Goal: Find specific page/section: Find specific page/section

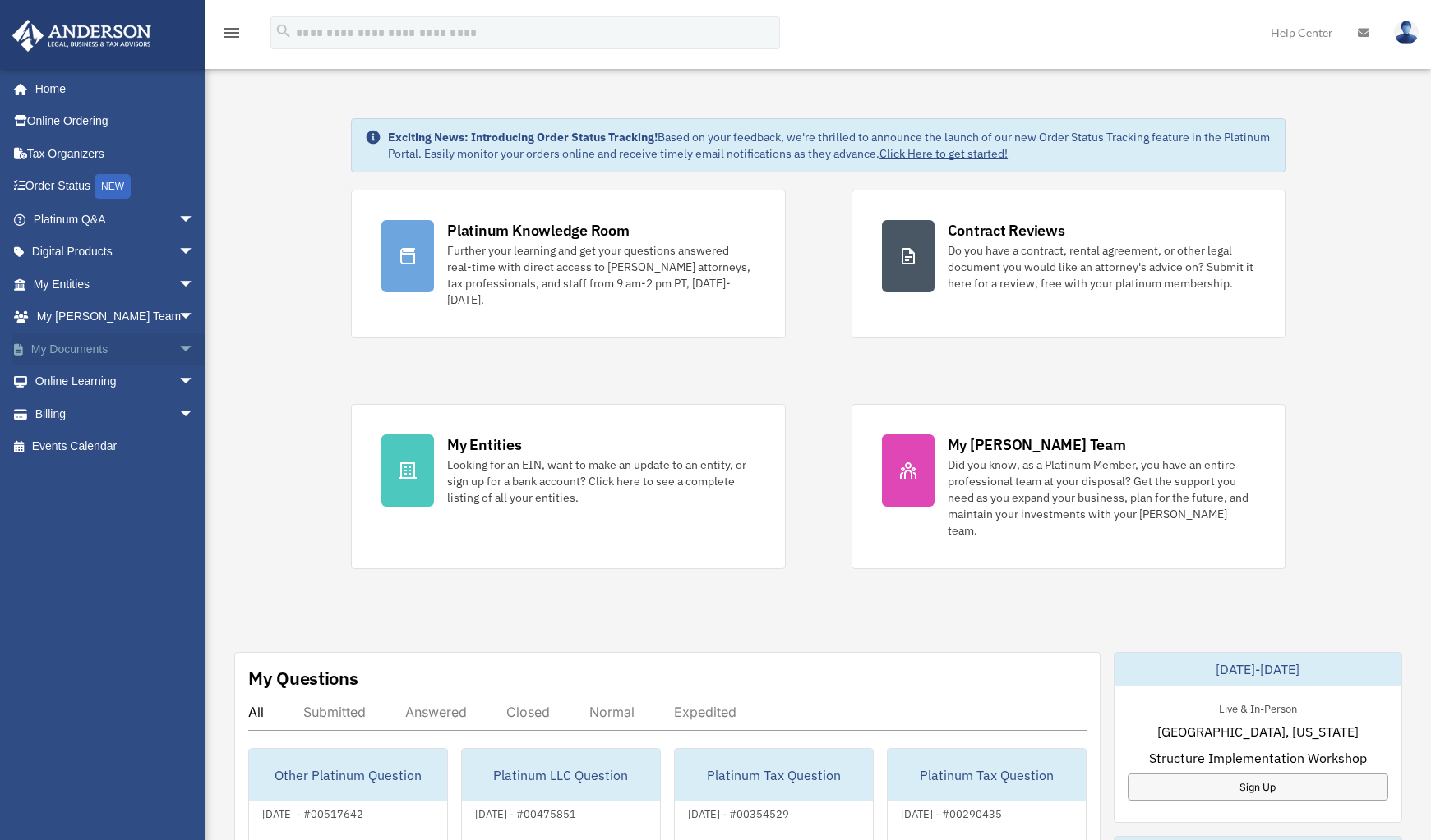
click at [100, 347] on link "My Documents arrow_drop_down" at bounding box center [115, 349] width 208 height 33
click at [178, 355] on span "arrow_drop_down" at bounding box center [194, 349] width 33 height 34
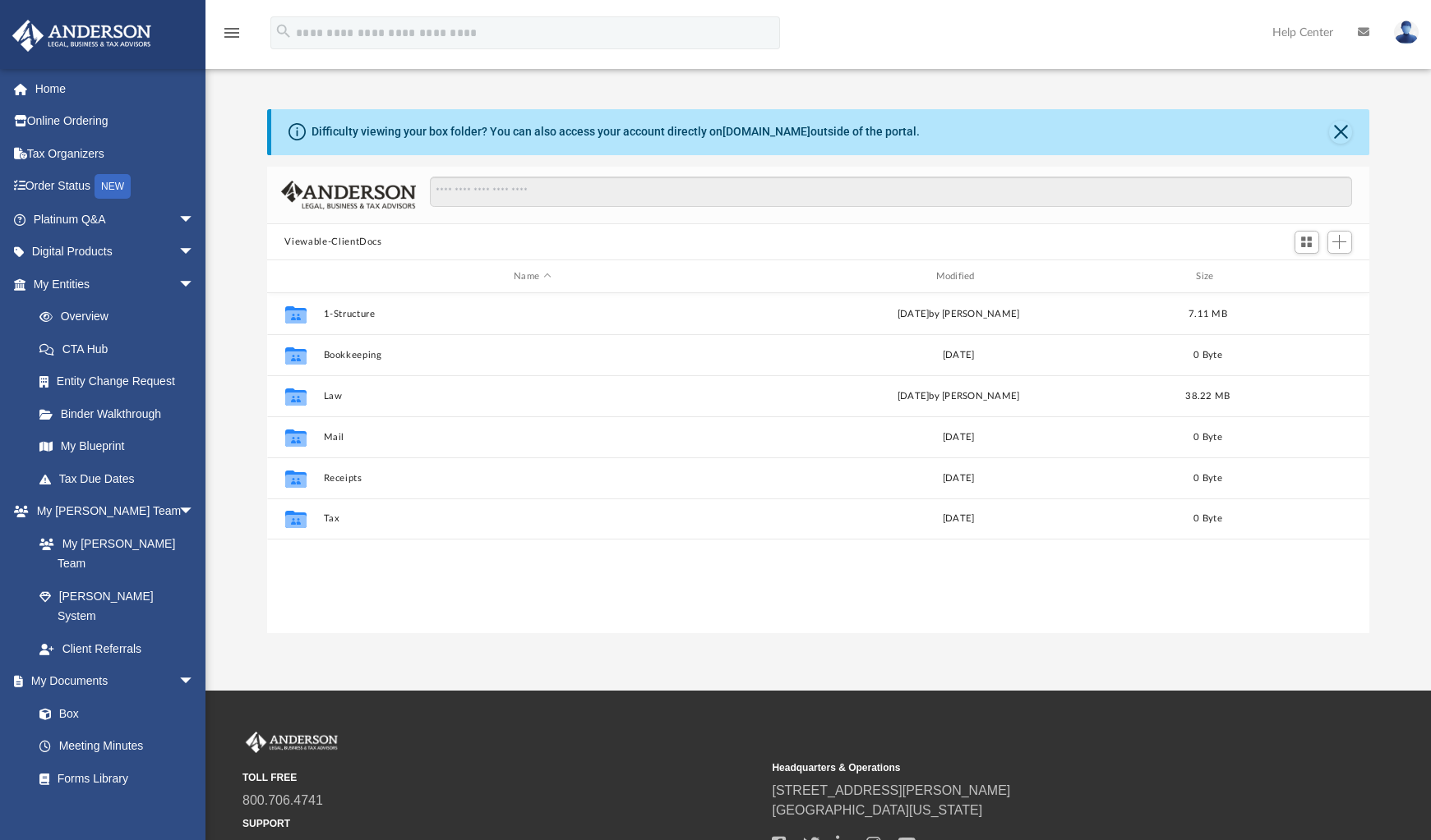
scroll to position [360, 1088]
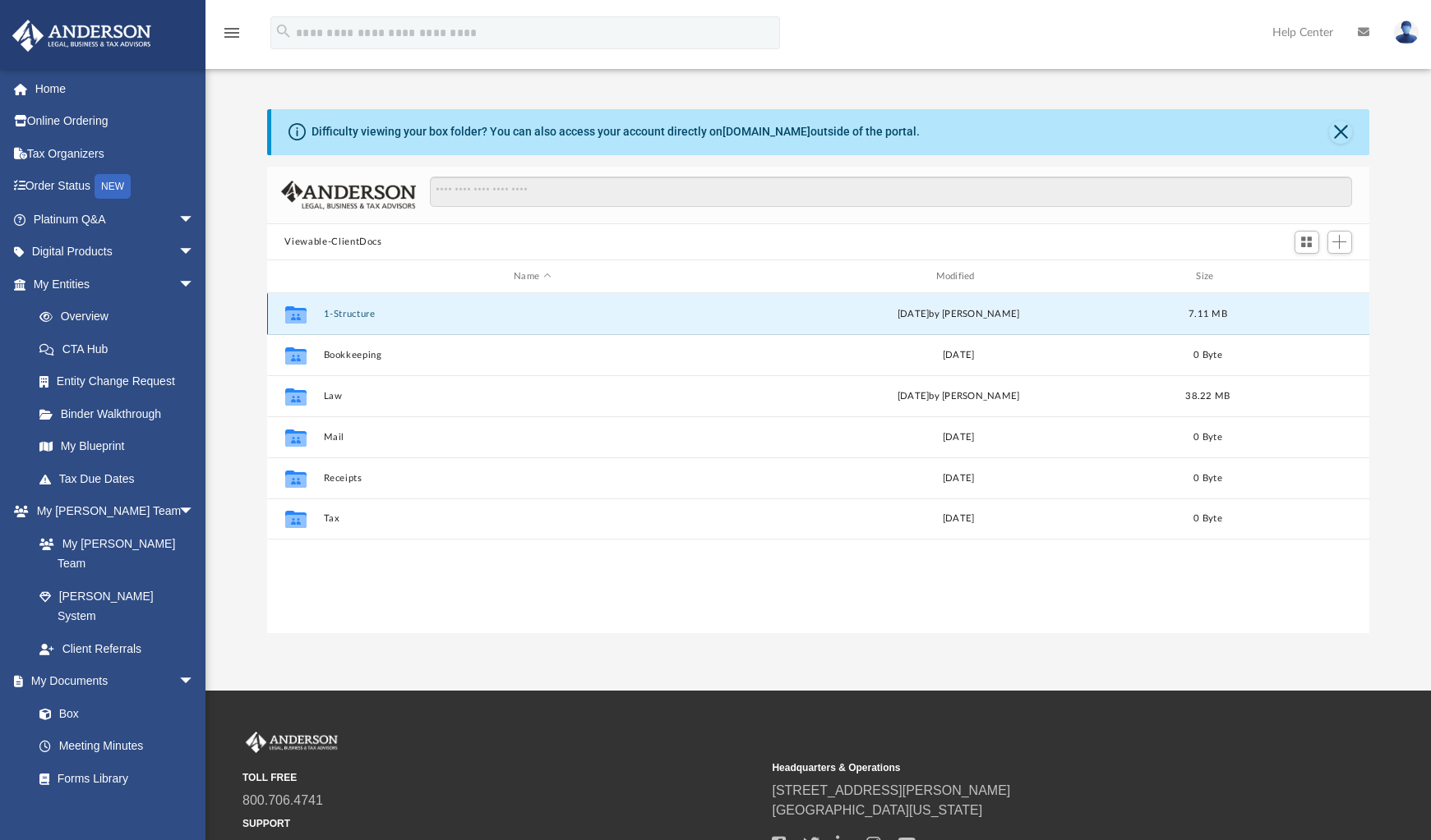
click at [390, 320] on button "1-Structure" at bounding box center [532, 314] width 418 height 11
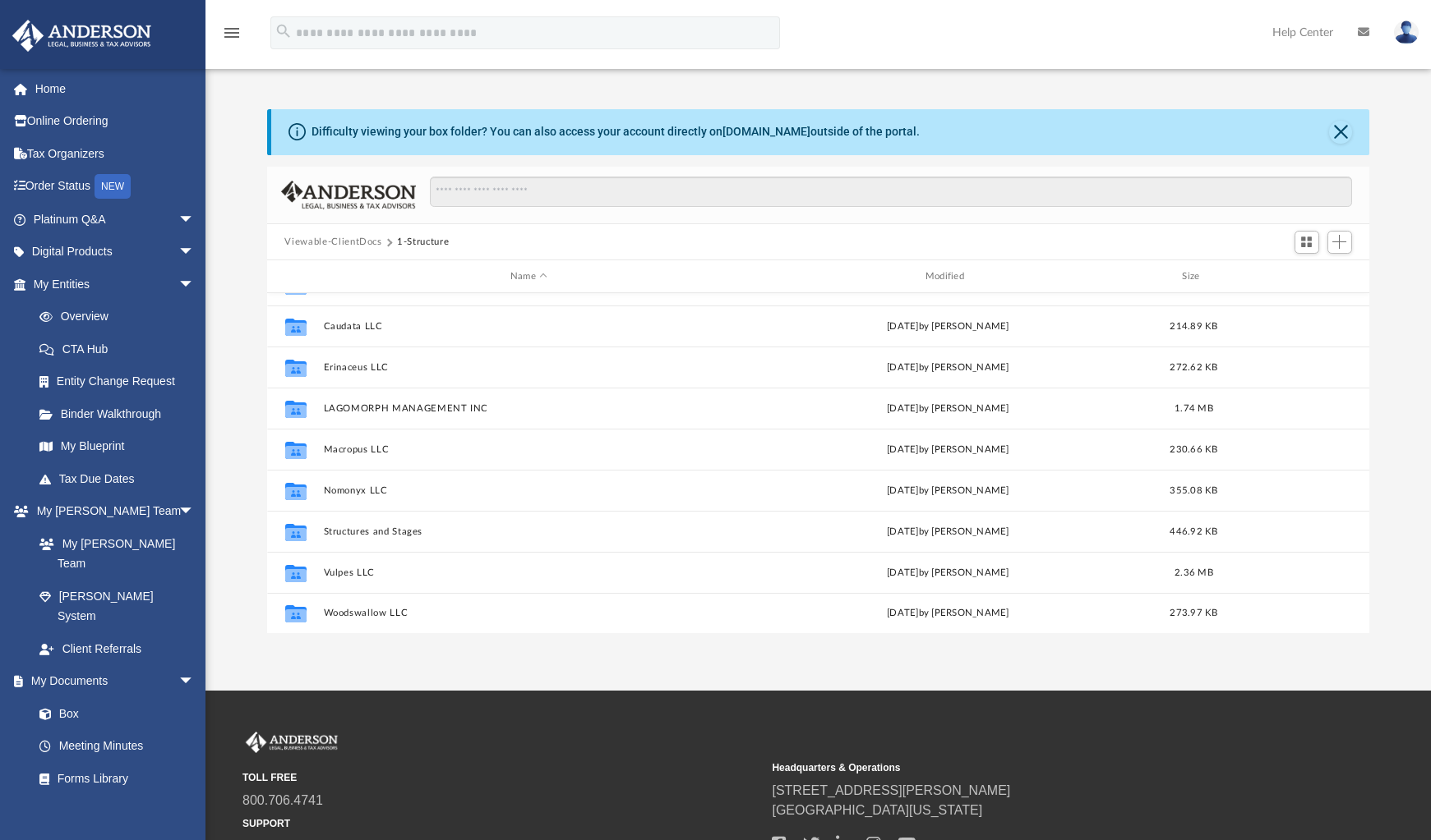
scroll to position [112, 0]
click at [89, 288] on link "My Entities arrow_drop_down" at bounding box center [115, 284] width 208 height 33
click at [348, 244] on button "Viewable-ClientDocs" at bounding box center [333, 242] width 97 height 15
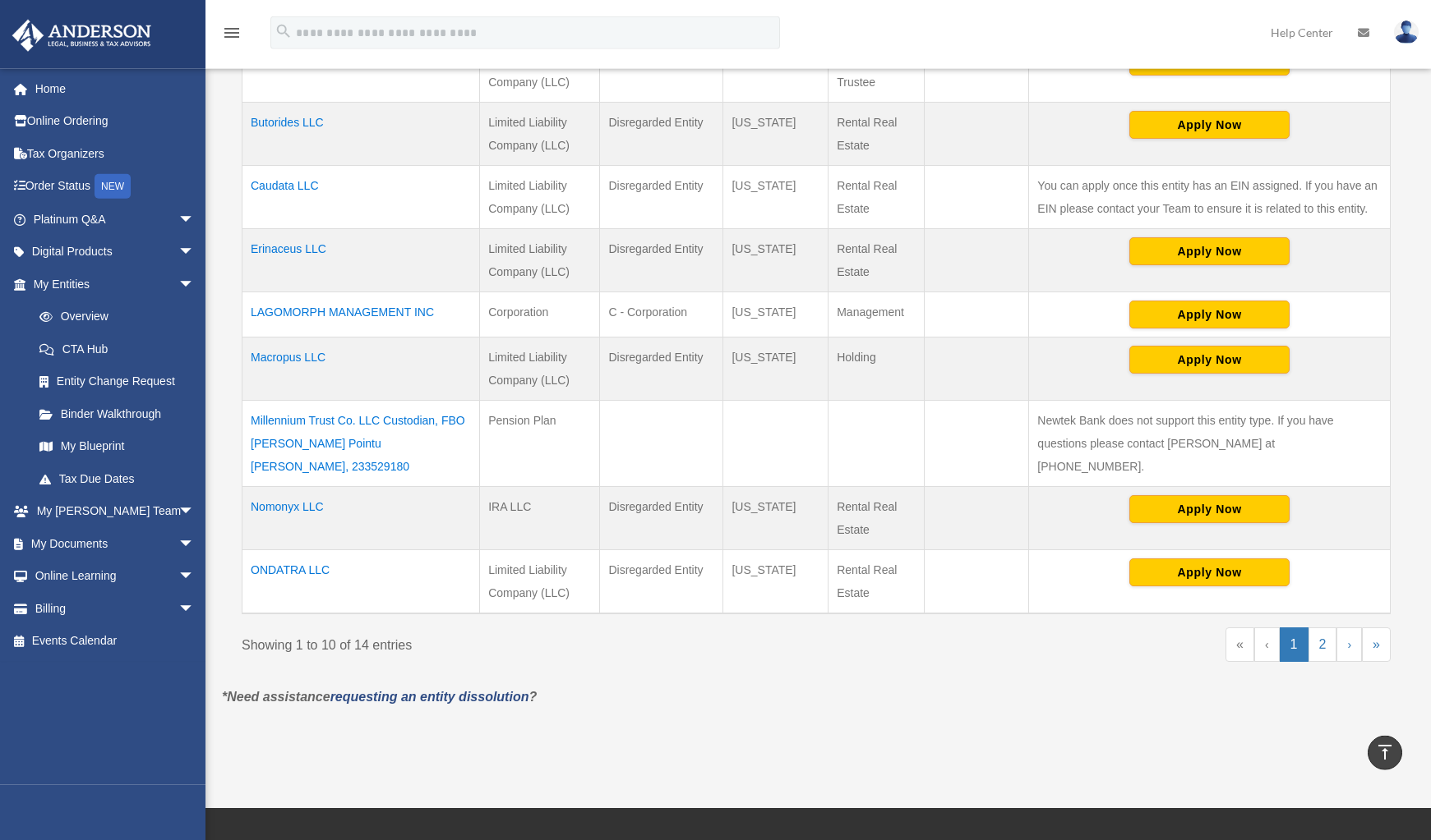
scroll to position [502, 0]
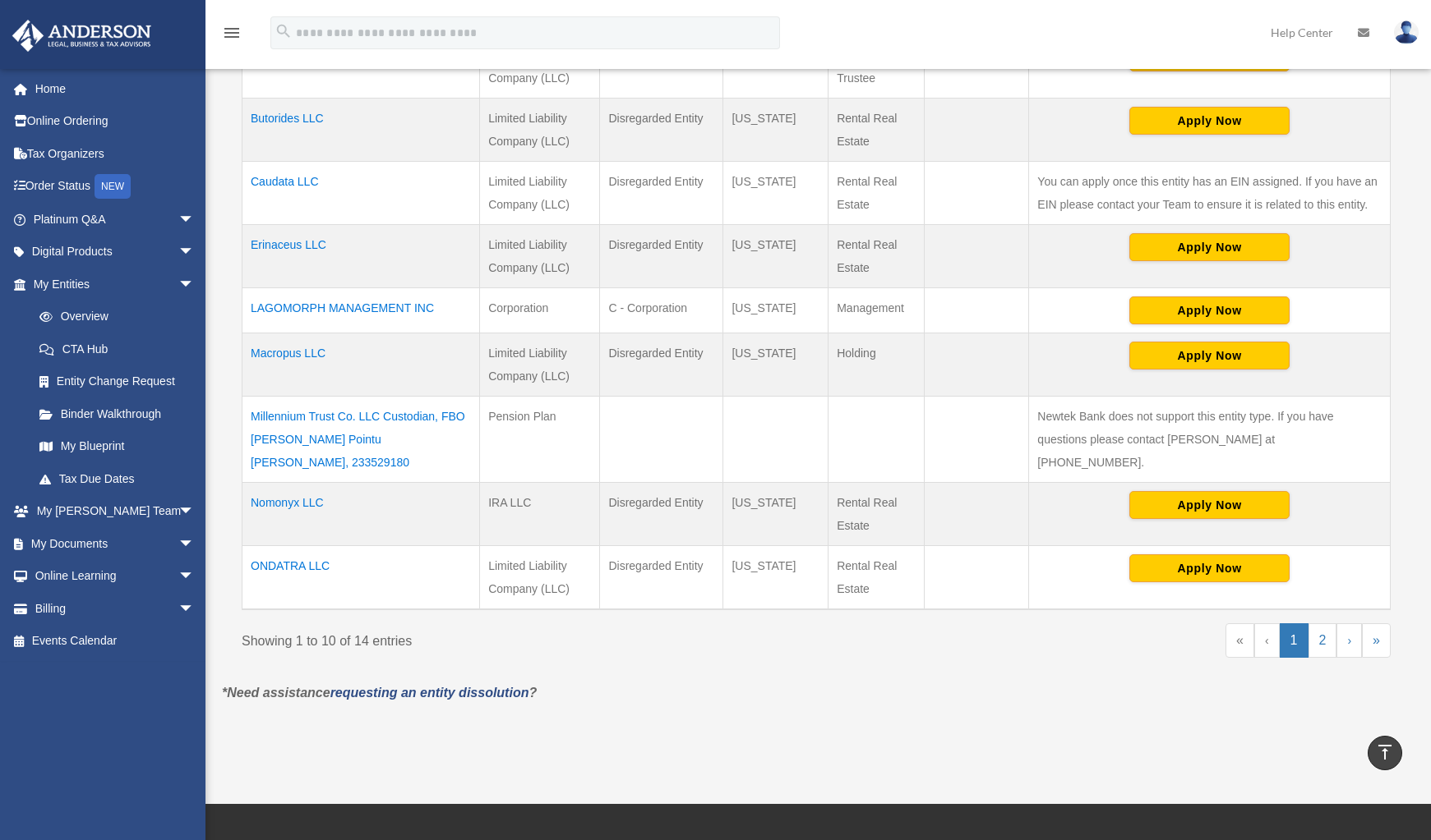
click at [292, 546] on td "ONDATRA LLC" at bounding box center [361, 578] width 237 height 64
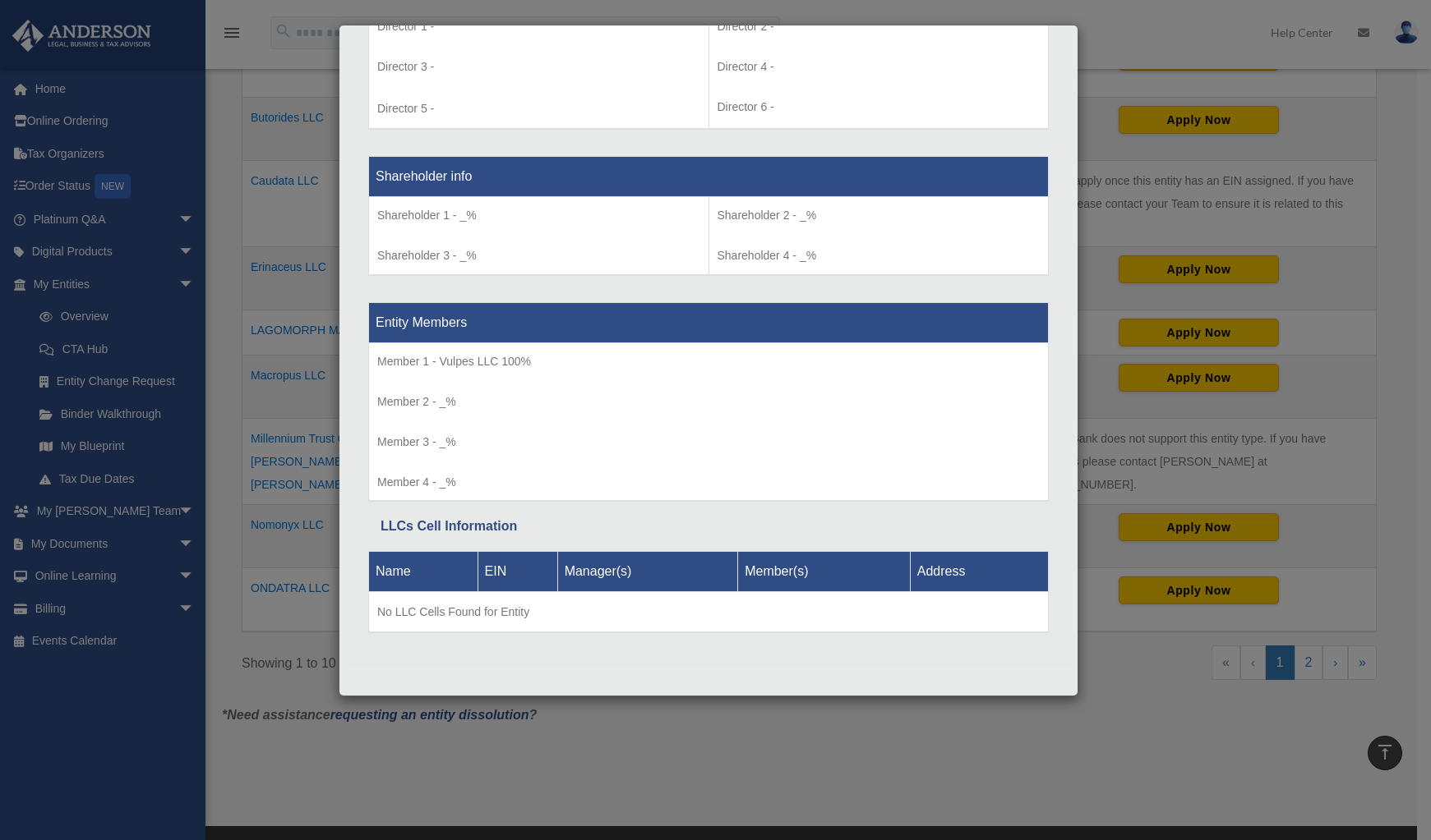
scroll to position [1295, 0]
